Goal: Transaction & Acquisition: Purchase product/service

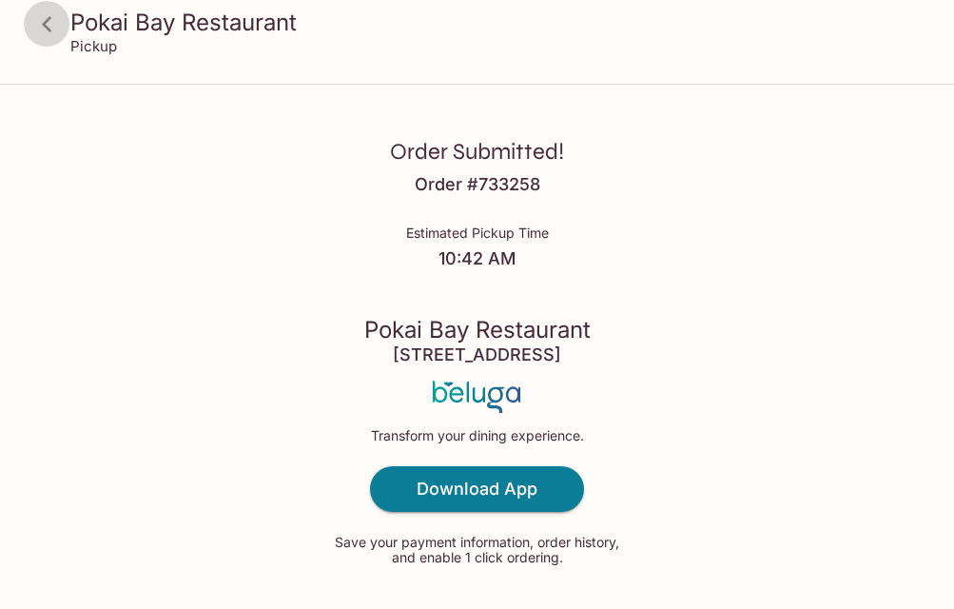
click at [48, 27] on icon at bounding box center [47, 23] width 10 height 15
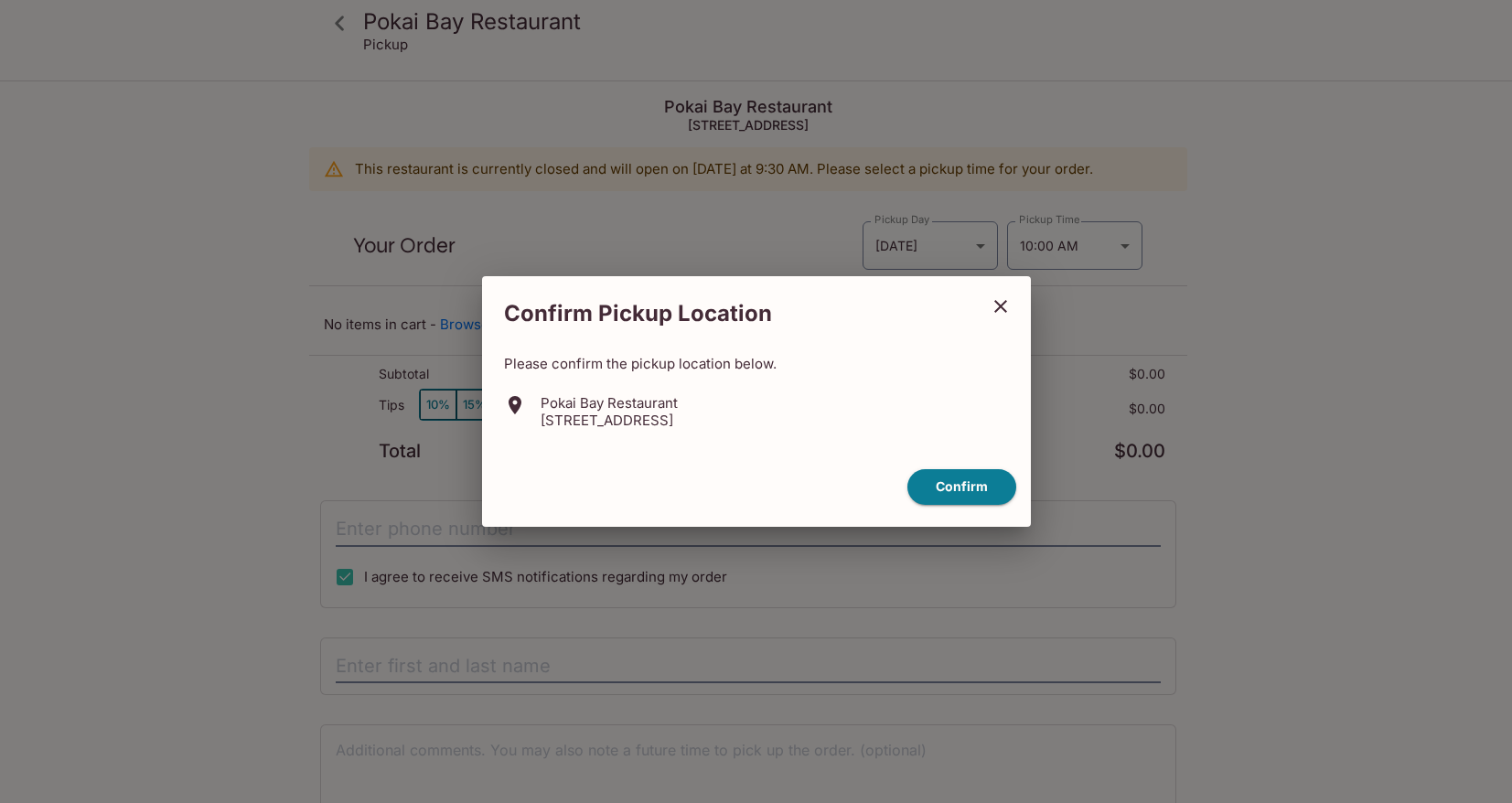
click at [996, 308] on icon "close" at bounding box center [1000, 306] width 22 height 22
